Goal: Register for event/course

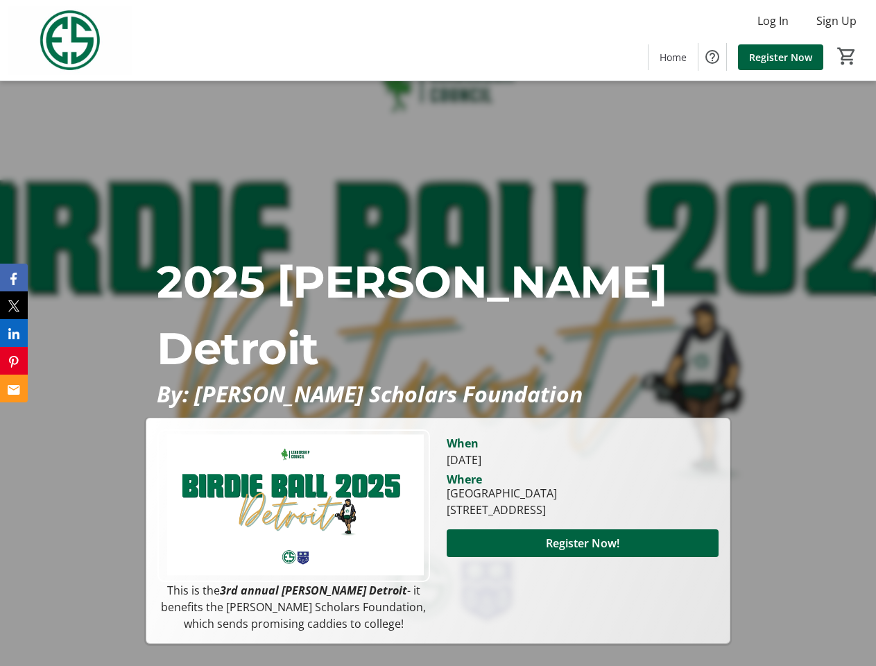
click at [438, 333] on p "2025 [PERSON_NAME] Detroit" at bounding box center [438, 314] width 562 height 133
click at [70, 40] on img at bounding box center [69, 40] width 123 height 69
